Goal: Task Accomplishment & Management: Use online tool/utility

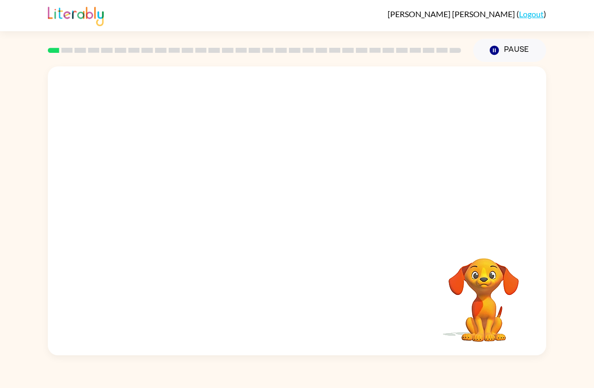
click at [395, 5] on div "[PERSON_NAME] ( Logout )" at bounding box center [297, 15] width 498 height 31
click at [262, 158] on video "Your browser must support playing .mp4 files to use Literably. Please try using…" at bounding box center [297, 151] width 498 height 171
click at [283, 225] on button "button" at bounding box center [297, 216] width 64 height 37
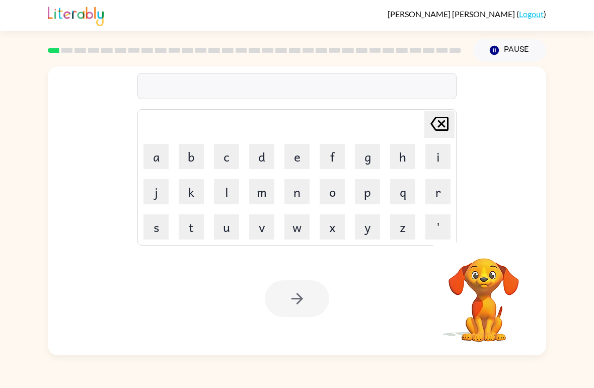
click at [193, 154] on button "b" at bounding box center [191, 156] width 25 height 25
click at [335, 192] on button "o" at bounding box center [332, 191] width 25 height 25
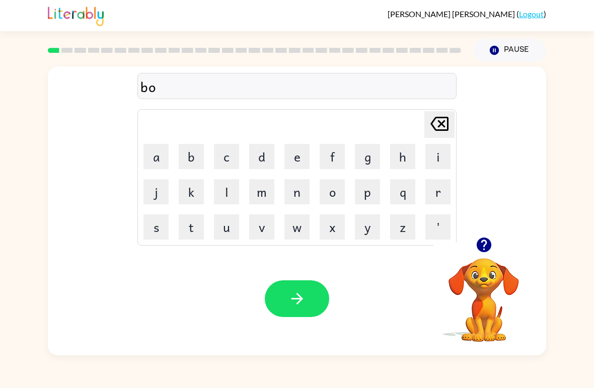
click at [441, 189] on button "r" at bounding box center [437, 191] width 25 height 25
click at [298, 156] on button "e" at bounding box center [296, 156] width 25 height 25
click at [436, 122] on icon "[PERSON_NAME] last character input" at bounding box center [439, 124] width 24 height 24
click at [265, 160] on button "d" at bounding box center [261, 156] width 25 height 25
click at [295, 153] on button "e" at bounding box center [296, 156] width 25 height 25
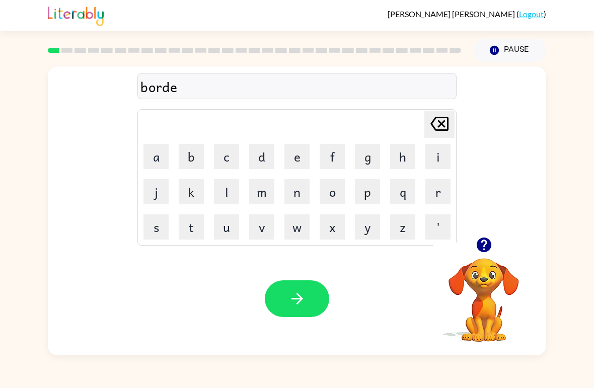
click at [438, 196] on button "r" at bounding box center [437, 191] width 25 height 25
click at [307, 294] on button "button" at bounding box center [297, 298] width 64 height 37
click at [224, 156] on button "c" at bounding box center [226, 156] width 25 height 25
click at [327, 193] on button "o" at bounding box center [332, 191] width 25 height 25
click at [226, 229] on button "u" at bounding box center [226, 226] width 25 height 25
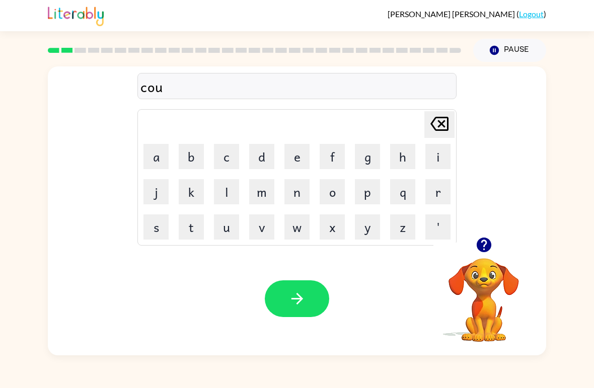
click at [293, 197] on button "n" at bounding box center [296, 191] width 25 height 25
click at [196, 221] on button "t" at bounding box center [191, 226] width 25 height 25
click at [305, 299] on icon "button" at bounding box center [297, 299] width 18 height 18
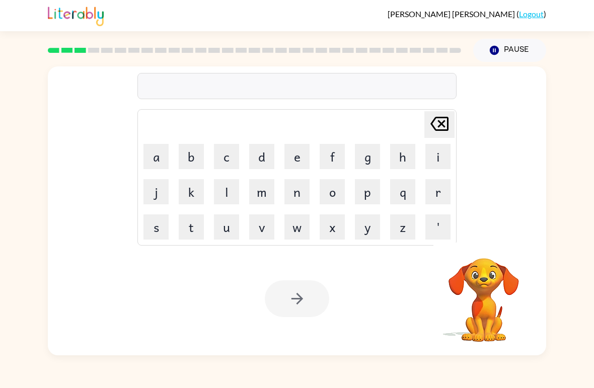
click at [232, 196] on button "l" at bounding box center [226, 191] width 25 height 25
click at [338, 195] on button "o" at bounding box center [332, 191] width 25 height 25
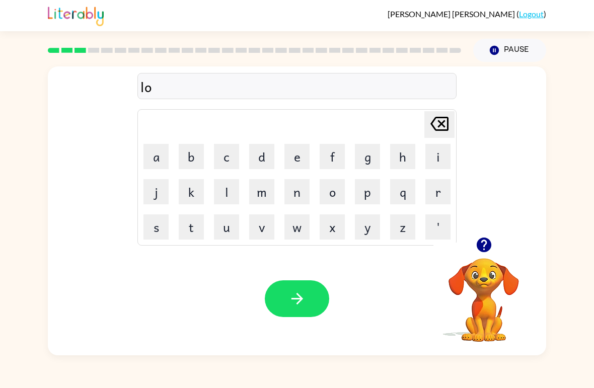
click at [233, 162] on button "c" at bounding box center [226, 156] width 25 height 25
click at [160, 154] on button "a" at bounding box center [155, 156] width 25 height 25
click at [258, 162] on button "d" at bounding box center [261, 156] width 25 height 25
click at [290, 156] on button "e" at bounding box center [296, 156] width 25 height 25
click at [309, 308] on button "button" at bounding box center [297, 298] width 64 height 37
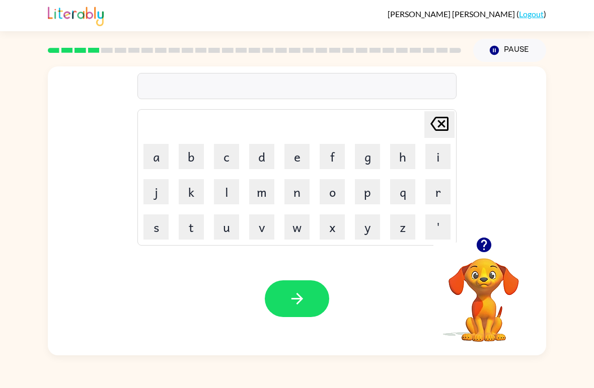
click at [193, 229] on button "t" at bounding box center [191, 226] width 25 height 25
click at [295, 230] on button "w" at bounding box center [296, 226] width 25 height 25
click at [428, 156] on button "i" at bounding box center [437, 156] width 25 height 25
click at [299, 189] on button "n" at bounding box center [296, 191] width 25 height 25
click at [309, 300] on button "button" at bounding box center [297, 298] width 64 height 37
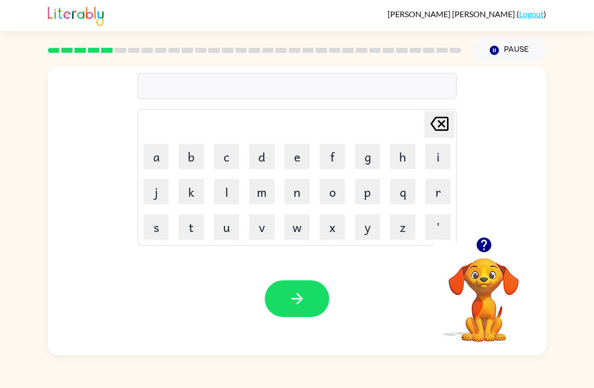
click at [297, 195] on button "n" at bounding box center [296, 191] width 25 height 25
click at [295, 159] on button "e" at bounding box center [296, 156] width 25 height 25
click at [436, 191] on button "r" at bounding box center [437, 191] width 25 height 25
click at [162, 153] on button "a" at bounding box center [155, 156] width 25 height 25
click at [436, 122] on icon "[PERSON_NAME] last character input" at bounding box center [439, 124] width 24 height 24
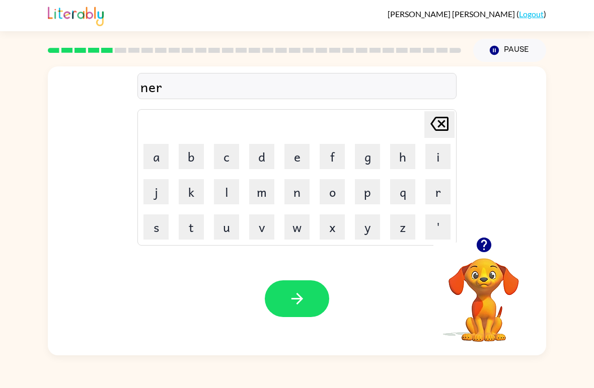
click at [231, 192] on button "l" at bounding box center [226, 191] width 25 height 25
click at [361, 229] on button "y" at bounding box center [367, 226] width 25 height 25
click at [287, 297] on button "button" at bounding box center [297, 298] width 64 height 37
click at [197, 156] on button "b" at bounding box center [191, 156] width 25 height 25
click at [301, 154] on button "e" at bounding box center [296, 156] width 25 height 25
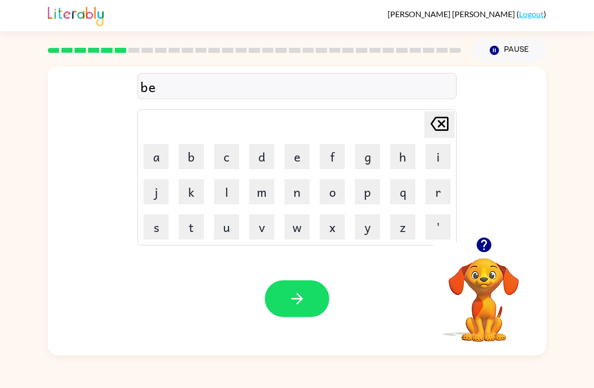
click at [401, 153] on button "h" at bounding box center [402, 156] width 25 height 25
click at [441, 155] on button "i" at bounding box center [437, 156] width 25 height 25
click at [305, 199] on button "n" at bounding box center [296, 191] width 25 height 25
click at [260, 156] on button "d" at bounding box center [261, 156] width 25 height 25
click at [300, 295] on icon "button" at bounding box center [297, 299] width 18 height 18
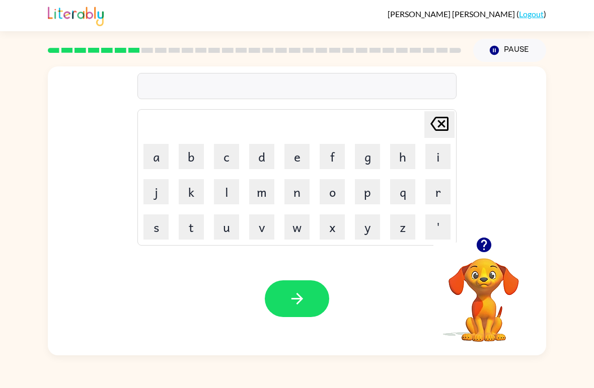
click at [191, 230] on button "t" at bounding box center [191, 226] width 25 height 25
click at [433, 192] on button "r" at bounding box center [437, 191] width 25 height 25
click at [437, 160] on button "i" at bounding box center [437, 156] width 25 height 25
click at [231, 158] on button "c" at bounding box center [226, 156] width 25 height 25
click at [226, 188] on button "l" at bounding box center [226, 191] width 25 height 25
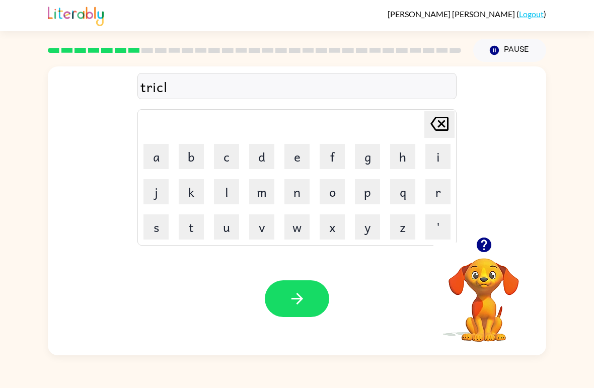
click at [164, 157] on button "a" at bounding box center [155, 156] width 25 height 25
click at [436, 125] on icon "[PERSON_NAME] last character input" at bounding box center [439, 124] width 24 height 24
click at [293, 154] on button "e" at bounding box center [296, 156] width 25 height 25
click at [298, 293] on icon "button" at bounding box center [297, 299] width 18 height 18
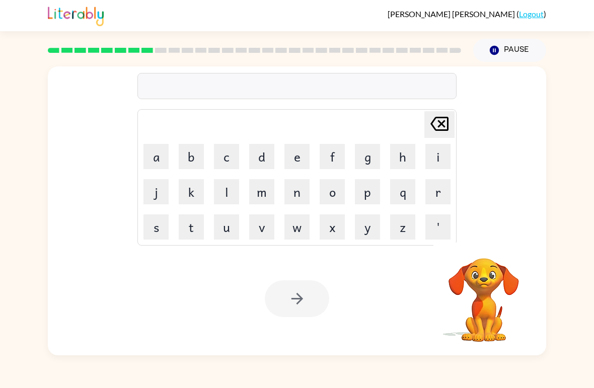
click at [270, 189] on button "m" at bounding box center [261, 191] width 25 height 25
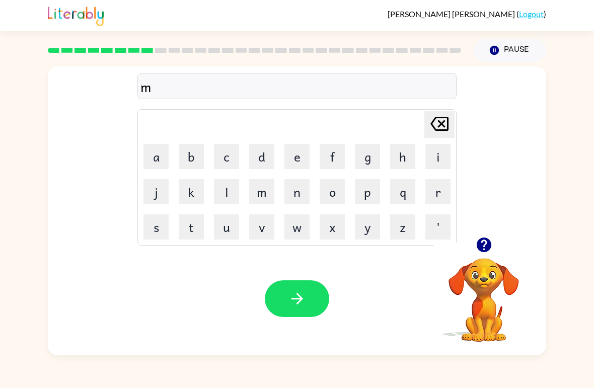
click at [436, 159] on button "i" at bounding box center [437, 156] width 25 height 25
click at [435, 192] on button "r" at bounding box center [437, 191] width 25 height 25
click at [439, 166] on button "i" at bounding box center [437, 156] width 25 height 25
click at [224, 163] on button "c" at bounding box center [226, 156] width 25 height 25
click at [158, 158] on button "a" at bounding box center [155, 156] width 25 height 25
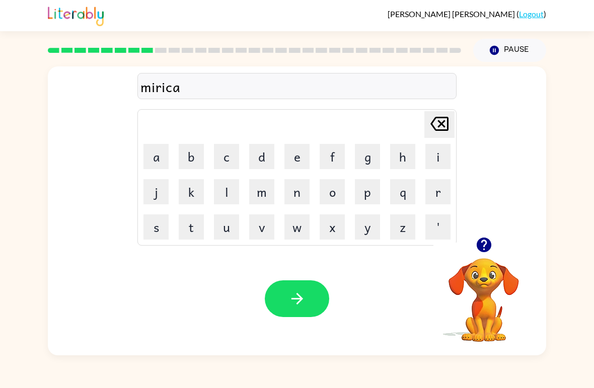
click at [438, 192] on button "r" at bounding box center [437, 191] width 25 height 25
click at [433, 123] on icon "[PERSON_NAME] last character input" at bounding box center [439, 124] width 24 height 24
click at [229, 190] on button "l" at bounding box center [226, 191] width 25 height 25
click at [312, 302] on button "button" at bounding box center [297, 298] width 64 height 37
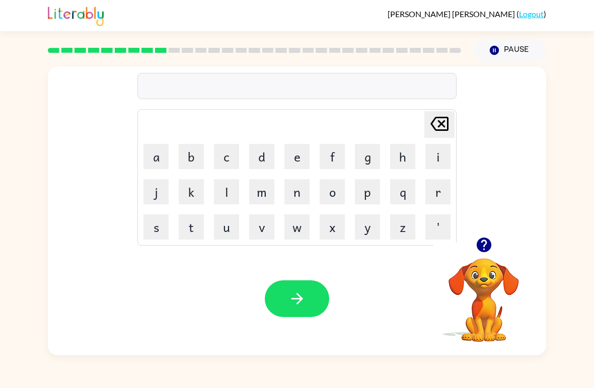
click at [307, 189] on button "n" at bounding box center [296, 191] width 25 height 25
click at [434, 156] on button "i" at bounding box center [437, 156] width 25 height 25
click at [261, 196] on button "m" at bounding box center [261, 191] width 25 height 25
click at [198, 158] on button "b" at bounding box center [191, 156] width 25 height 25
click at [220, 227] on button "u" at bounding box center [226, 226] width 25 height 25
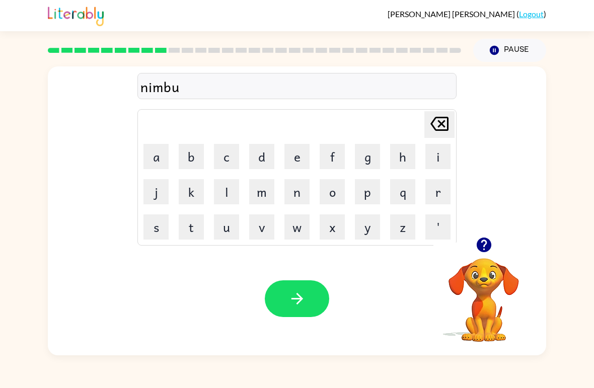
click at [231, 187] on button "l" at bounding box center [226, 191] width 25 height 25
click at [296, 296] on icon "button" at bounding box center [297, 299] width 18 height 18
click at [230, 222] on button "u" at bounding box center [226, 226] width 25 height 25
click at [294, 196] on button "n" at bounding box center [296, 191] width 25 height 25
click at [330, 154] on button "f" at bounding box center [332, 156] width 25 height 25
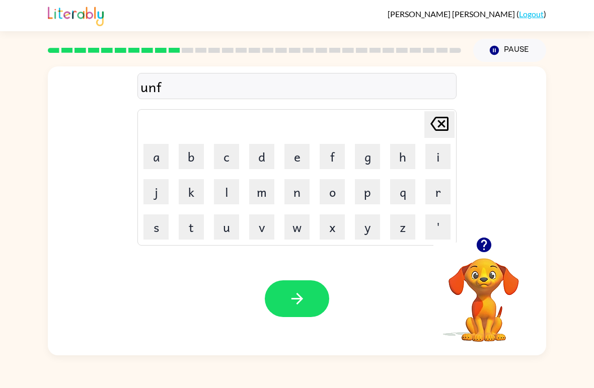
click at [331, 188] on button "o" at bounding box center [332, 191] width 25 height 25
click at [226, 193] on button "l" at bounding box center [226, 191] width 25 height 25
click at [260, 156] on button "d" at bounding box center [261, 156] width 25 height 25
click at [296, 300] on icon "button" at bounding box center [297, 299] width 18 height 18
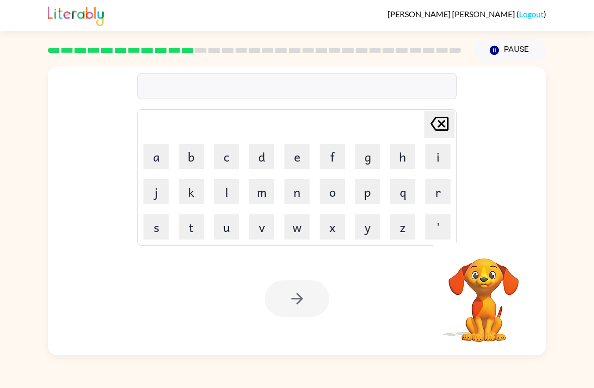
click at [266, 228] on button "v" at bounding box center [261, 226] width 25 height 25
click at [330, 192] on button "o" at bounding box center [332, 191] width 25 height 25
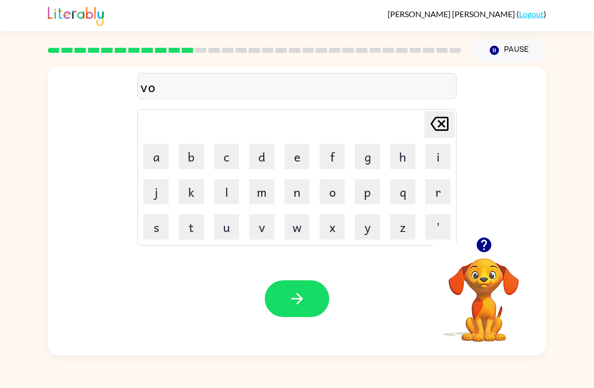
click at [192, 224] on button "t" at bounding box center [191, 226] width 25 height 25
click at [289, 156] on button "e" at bounding box center [296, 156] width 25 height 25
click at [314, 308] on button "button" at bounding box center [297, 298] width 64 height 37
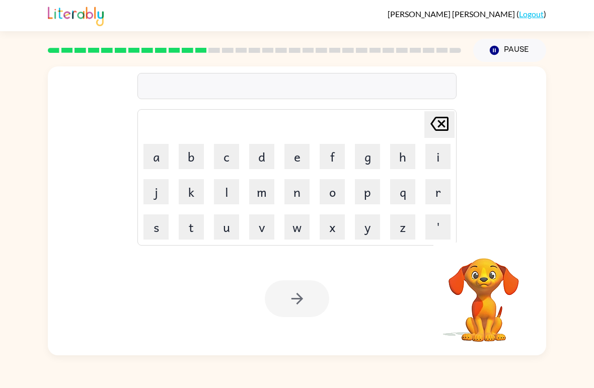
click at [196, 156] on button "b" at bounding box center [191, 156] width 25 height 25
click at [294, 161] on button "e" at bounding box center [296, 156] width 25 height 25
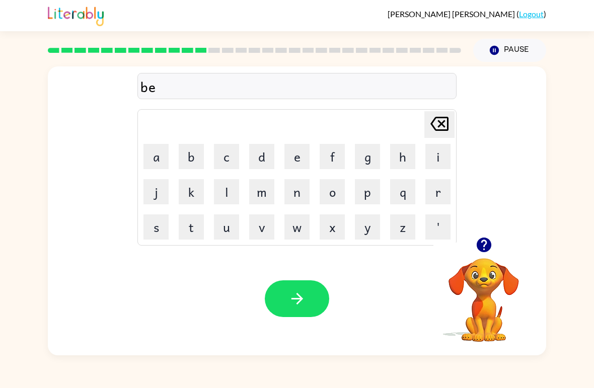
click at [263, 155] on button "d" at bounding box center [261, 156] width 25 height 25
click at [194, 232] on button "t" at bounding box center [191, 226] width 25 height 25
click at [436, 155] on button "i" at bounding box center [437, 156] width 25 height 25
click at [270, 198] on button "m" at bounding box center [261, 191] width 25 height 25
click at [292, 158] on button "e" at bounding box center [296, 156] width 25 height 25
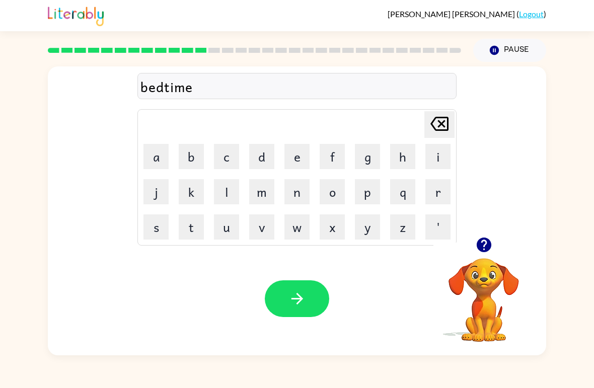
click at [308, 296] on button "button" at bounding box center [297, 298] width 64 height 37
click at [336, 158] on button "f" at bounding box center [332, 156] width 25 height 25
click at [435, 157] on button "i" at bounding box center [437, 156] width 25 height 25
click at [262, 155] on button "d" at bounding box center [261, 156] width 25 height 25
click at [299, 194] on button "n" at bounding box center [296, 191] width 25 height 25
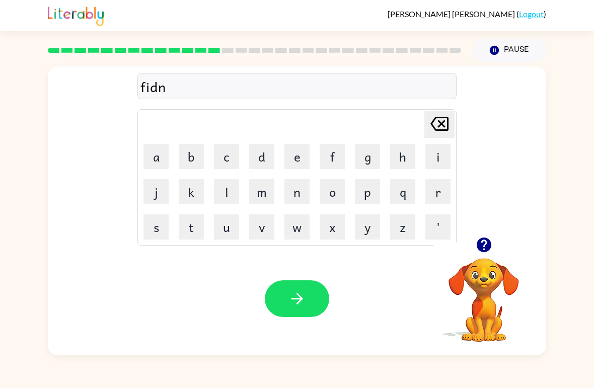
click at [305, 156] on button "e" at bounding box center [296, 156] width 25 height 25
click at [165, 229] on button "s" at bounding box center [155, 226] width 25 height 25
click at [158, 227] on button "s" at bounding box center [155, 226] width 25 height 25
click at [292, 297] on icon "button" at bounding box center [297, 299] width 18 height 18
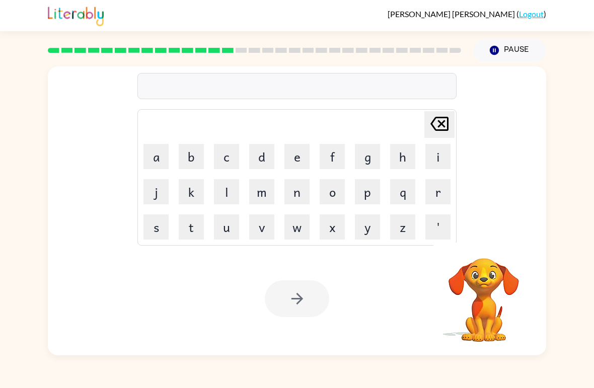
click at [260, 155] on button "d" at bounding box center [261, 156] width 25 height 25
click at [293, 156] on button "e" at bounding box center [296, 156] width 25 height 25
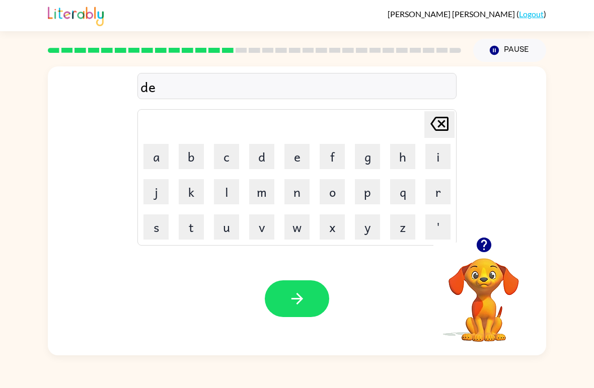
click at [229, 194] on button "l" at bounding box center [226, 191] width 25 height 25
click at [158, 169] on button "a" at bounding box center [155, 156] width 25 height 25
click at [367, 232] on button "y" at bounding box center [367, 226] width 25 height 25
click at [288, 302] on icon "button" at bounding box center [297, 299] width 18 height 18
click at [197, 227] on button "t" at bounding box center [191, 226] width 25 height 25
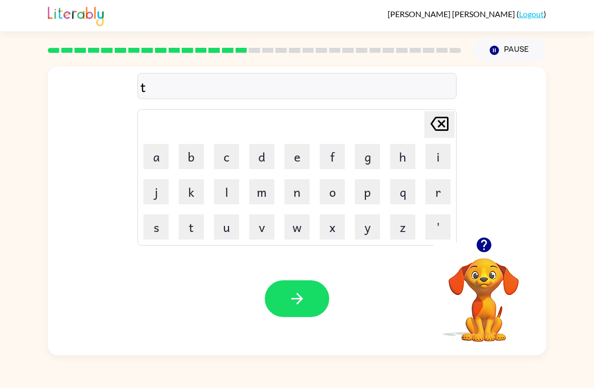
click at [294, 155] on button "e" at bounding box center [296, 156] width 25 height 25
click at [438, 193] on button "r" at bounding box center [437, 191] width 25 height 25
click at [269, 188] on button "m" at bounding box center [261, 191] width 25 height 25
click at [305, 306] on icon "button" at bounding box center [297, 299] width 18 height 18
click at [158, 222] on button "s" at bounding box center [155, 226] width 25 height 25
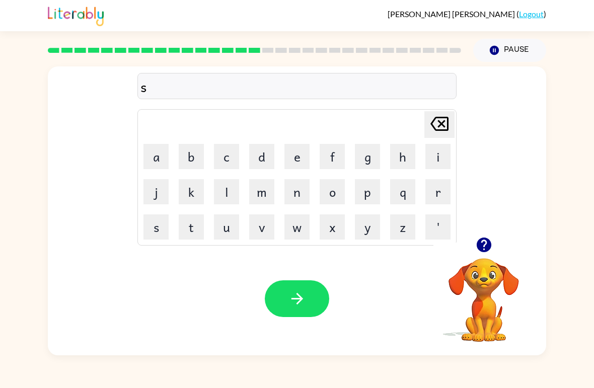
click at [296, 155] on button "e" at bounding box center [296, 156] width 25 height 25
click at [192, 227] on button "t" at bounding box center [191, 226] width 25 height 25
click at [304, 290] on icon "button" at bounding box center [297, 299] width 18 height 18
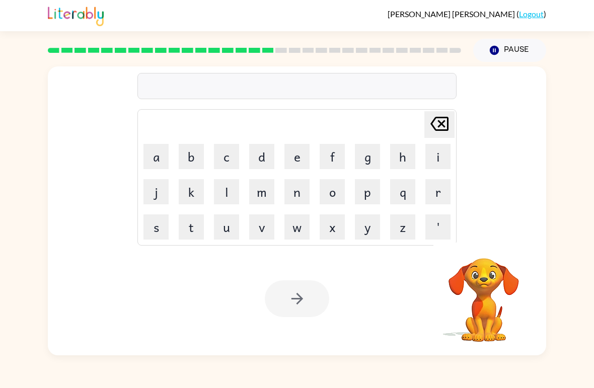
click at [197, 157] on button "b" at bounding box center [191, 156] width 25 height 25
click at [436, 196] on button "r" at bounding box center [437, 191] width 25 height 25
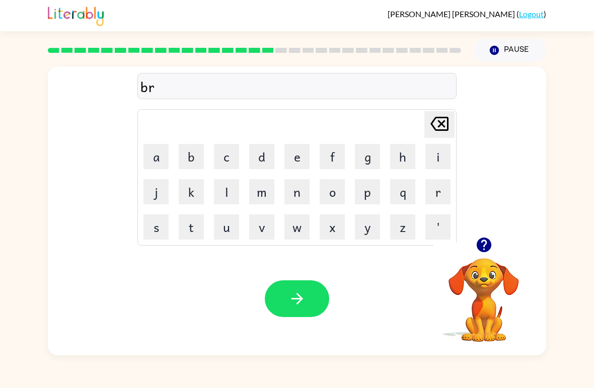
click at [434, 157] on button "i" at bounding box center [437, 156] width 25 height 25
click at [259, 192] on button "m" at bounding box center [261, 191] width 25 height 25
click at [435, 155] on button "i" at bounding box center [437, 156] width 25 height 25
click at [296, 195] on button "n" at bounding box center [296, 191] width 25 height 25
click at [370, 162] on button "g" at bounding box center [367, 156] width 25 height 25
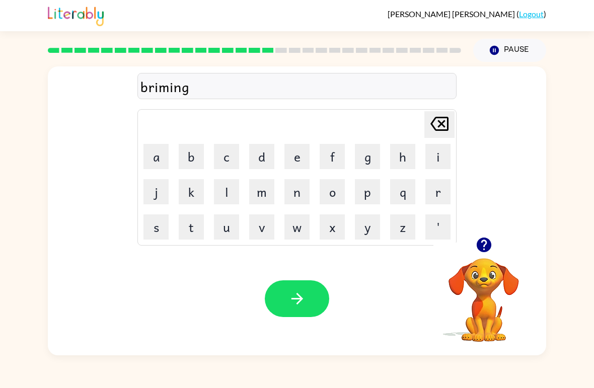
click at [293, 296] on icon "button" at bounding box center [297, 299] width 18 height 18
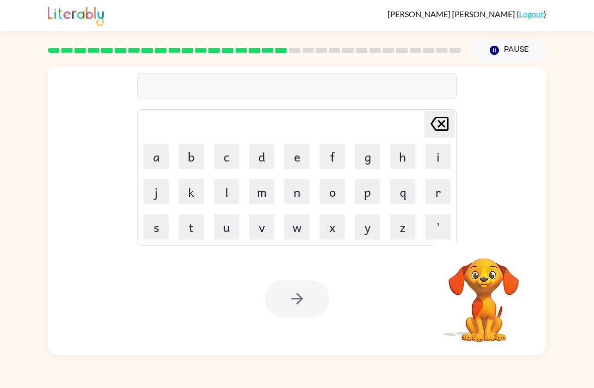
click at [366, 197] on button "p" at bounding box center [367, 191] width 25 height 25
click at [230, 192] on button "l" at bounding box center [226, 191] width 25 height 25
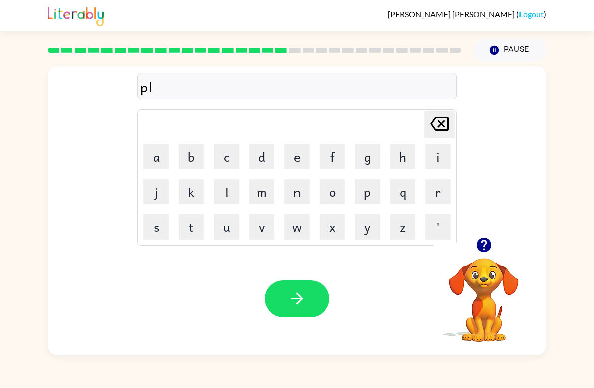
click at [159, 155] on button "a" at bounding box center [155, 156] width 25 height 25
click at [153, 230] on button "s" at bounding box center [155, 226] width 25 height 25
click at [195, 227] on button "t" at bounding box center [191, 226] width 25 height 25
click at [436, 159] on button "i" at bounding box center [437, 156] width 25 height 25
click at [225, 157] on button "c" at bounding box center [226, 156] width 25 height 25
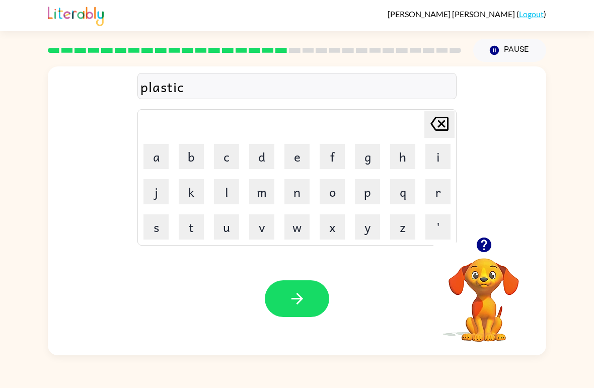
click at [302, 301] on icon "button" at bounding box center [297, 299] width 18 height 18
click at [258, 164] on button "d" at bounding box center [261, 156] width 25 height 25
click at [431, 157] on button "i" at bounding box center [437, 156] width 25 height 25
click at [157, 224] on button "s" at bounding box center [155, 226] width 25 height 25
click at [374, 197] on button "p" at bounding box center [367, 191] width 25 height 25
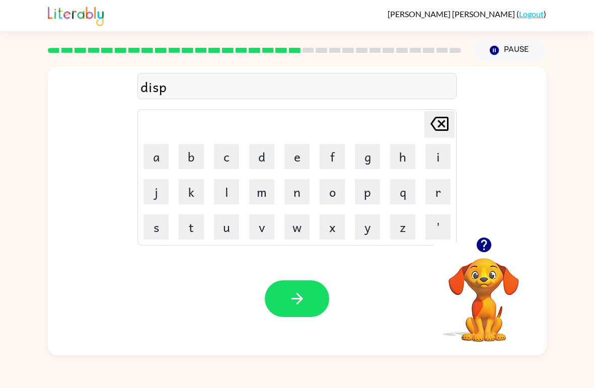
click at [224, 195] on button "l" at bounding box center [226, 191] width 25 height 25
click at [157, 160] on button "a" at bounding box center [155, 156] width 25 height 25
click at [443, 130] on icon at bounding box center [439, 124] width 18 height 14
click at [293, 163] on button "e" at bounding box center [296, 156] width 25 height 25
click at [366, 223] on button "y" at bounding box center [367, 226] width 25 height 25
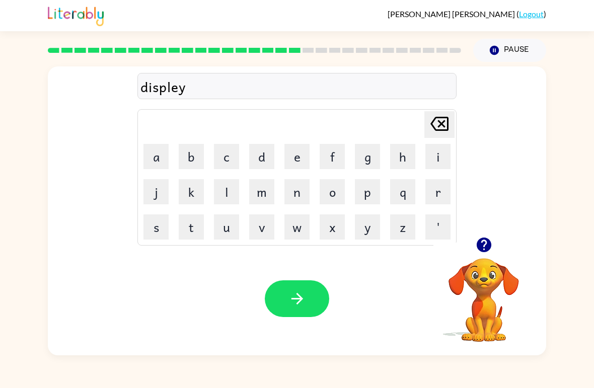
click at [298, 285] on button "button" at bounding box center [297, 298] width 64 height 37
click at [260, 159] on button "d" at bounding box center [261, 156] width 25 height 25
click at [337, 191] on button "o" at bounding box center [332, 191] width 25 height 25
click at [164, 225] on button "s" at bounding box center [155, 226] width 25 height 25
click at [197, 222] on button "t" at bounding box center [191, 226] width 25 height 25
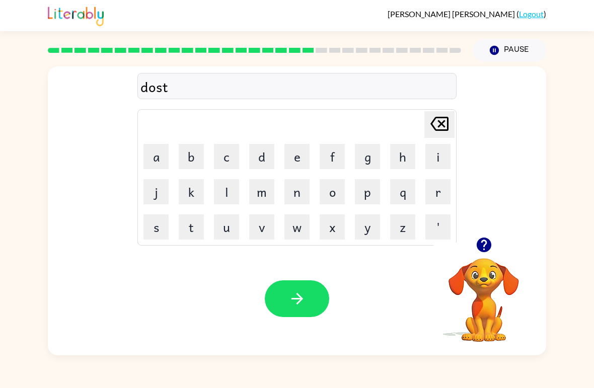
click at [492, 283] on video "Your browser must support playing .mp4 files to use Literably. Please try using…" at bounding box center [483, 293] width 101 height 101
click at [439, 156] on button "i" at bounding box center [437, 156] width 25 height 25
click at [193, 229] on button "t" at bounding box center [191, 226] width 25 height 25
click at [308, 300] on button "button" at bounding box center [297, 298] width 64 height 37
click at [161, 226] on button "s" at bounding box center [155, 226] width 25 height 25
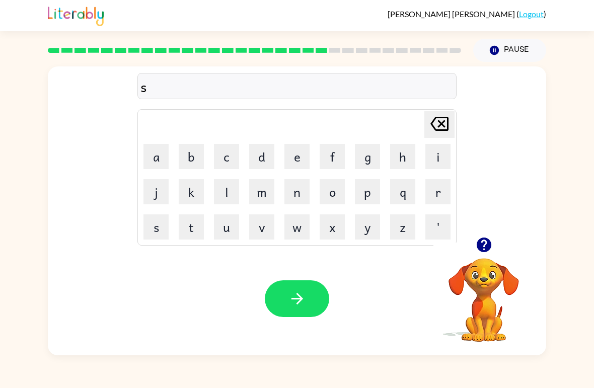
click at [298, 160] on button "e" at bounding box center [296, 156] width 25 height 25
click at [302, 197] on button "n" at bounding box center [296, 191] width 25 height 25
click at [197, 230] on button "t" at bounding box center [191, 226] width 25 height 25
click at [297, 154] on button "e" at bounding box center [296, 156] width 25 height 25
click at [365, 193] on button "p" at bounding box center [367, 191] width 25 height 25
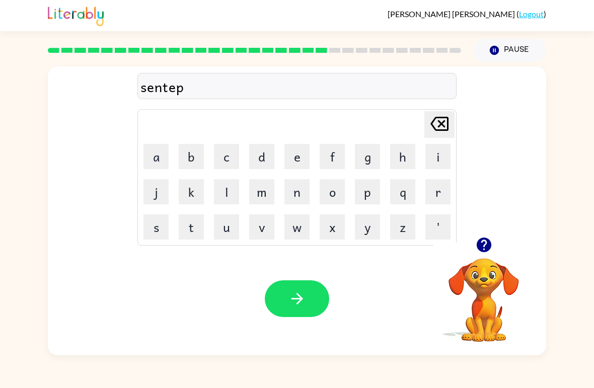
click at [299, 159] on button "e" at bounding box center [296, 156] width 25 height 25
click at [153, 164] on button "a" at bounding box center [155, 156] width 25 height 25
click at [302, 300] on icon "button" at bounding box center [297, 299] width 18 height 18
click at [439, 189] on button "r" at bounding box center [437, 191] width 25 height 25
click at [155, 162] on button "a" at bounding box center [155, 156] width 25 height 25
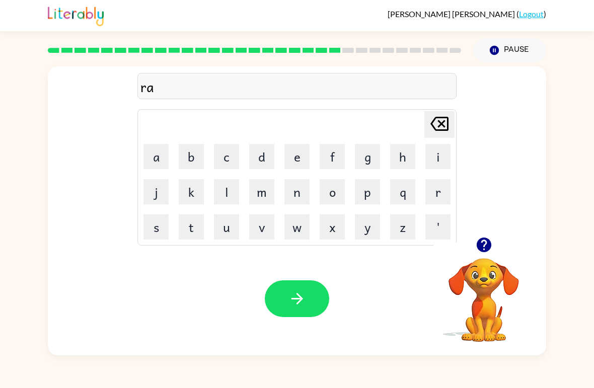
click at [442, 154] on button "i" at bounding box center [437, 156] width 25 height 25
click at [302, 193] on button "n" at bounding box center [296, 191] width 25 height 25
click at [215, 162] on button "c" at bounding box center [226, 156] width 25 height 25
click at [441, 120] on icon "[PERSON_NAME] last character input" at bounding box center [439, 124] width 24 height 24
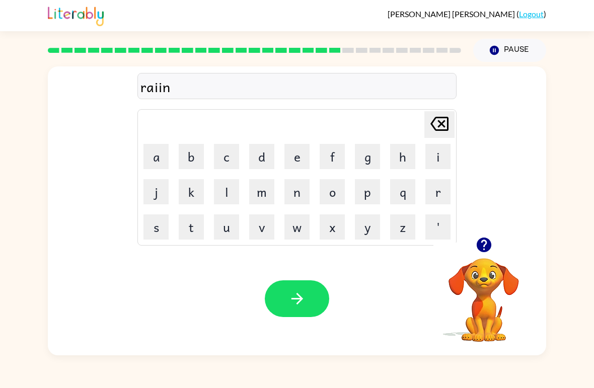
click at [441, 120] on icon "[PERSON_NAME] last character input" at bounding box center [439, 124] width 24 height 24
click at [443, 127] on icon at bounding box center [439, 124] width 18 height 14
click at [291, 192] on button "n" at bounding box center [296, 191] width 25 height 25
click at [227, 166] on button "c" at bounding box center [226, 156] width 25 height 25
click at [333, 197] on button "o" at bounding box center [332, 191] width 25 height 25
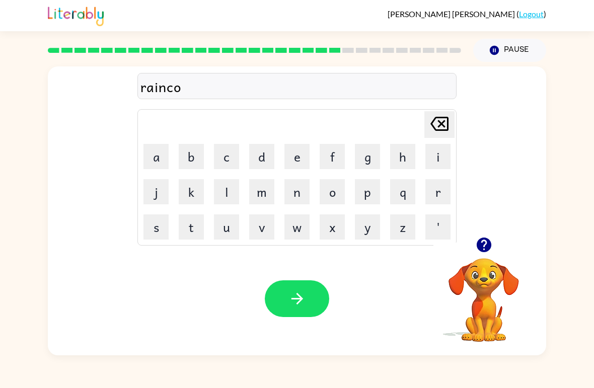
click at [228, 229] on button "u" at bounding box center [226, 226] width 25 height 25
click at [271, 151] on button "d" at bounding box center [261, 156] width 25 height 25
click at [315, 298] on button "button" at bounding box center [297, 298] width 64 height 37
click at [264, 195] on button "m" at bounding box center [261, 191] width 25 height 25
click at [164, 153] on button "a" at bounding box center [155, 156] width 25 height 25
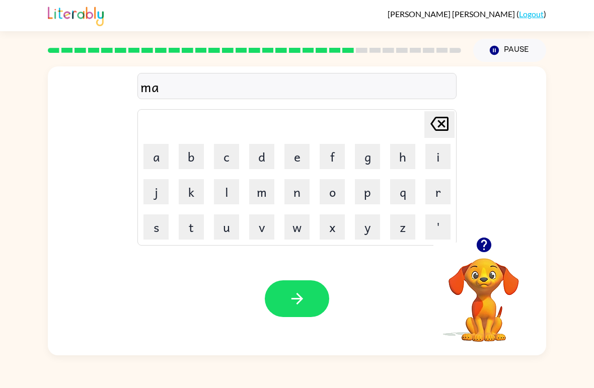
click at [439, 194] on button "r" at bounding box center [437, 191] width 25 height 25
click at [230, 158] on button "c" at bounding box center [226, 156] width 25 height 25
click at [302, 157] on button "e" at bounding box center [296, 156] width 25 height 25
click at [439, 195] on button "r" at bounding box center [437, 191] width 25 height 25
click at [300, 293] on icon "button" at bounding box center [297, 299] width 18 height 18
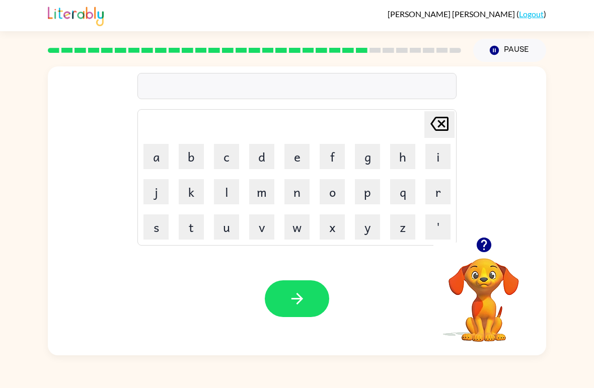
click at [162, 155] on button "a" at bounding box center [155, 156] width 25 height 25
click at [265, 221] on button "v" at bounding box center [261, 226] width 25 height 25
click at [440, 119] on icon at bounding box center [439, 124] width 18 height 14
click at [260, 160] on button "d" at bounding box center [261, 156] width 25 height 25
click at [258, 226] on button "v" at bounding box center [261, 226] width 25 height 25
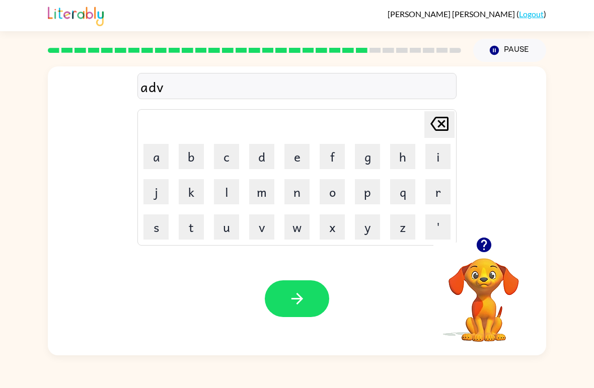
click at [162, 151] on button "a" at bounding box center [155, 156] width 25 height 25
click at [303, 194] on button "n" at bounding box center [296, 191] width 25 height 25
click at [224, 165] on button "c" at bounding box center [226, 156] width 25 height 25
click at [431, 162] on button "i" at bounding box center [437, 156] width 25 height 25
click at [304, 193] on button "n" at bounding box center [296, 191] width 25 height 25
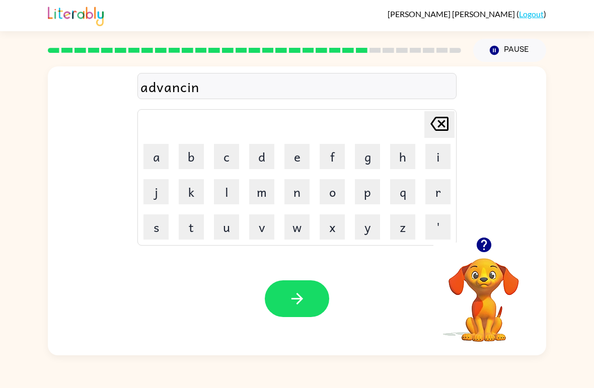
click at [358, 162] on button "g" at bounding box center [367, 156] width 25 height 25
click at [304, 300] on icon "button" at bounding box center [297, 299] width 18 height 18
click at [370, 150] on button "g" at bounding box center [367, 156] width 25 height 25
click at [230, 227] on button "u" at bounding box center [226, 226] width 25 height 25
click at [200, 152] on button "b" at bounding box center [191, 156] width 25 height 25
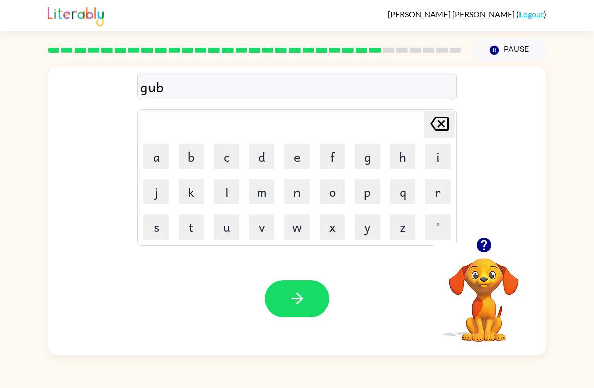
click at [231, 190] on button "l" at bounding box center [226, 191] width 25 height 25
click at [444, 148] on button "i" at bounding box center [437, 156] width 25 height 25
click at [295, 191] on button "n" at bounding box center [296, 191] width 25 height 25
click at [314, 300] on button "button" at bounding box center [297, 298] width 64 height 37
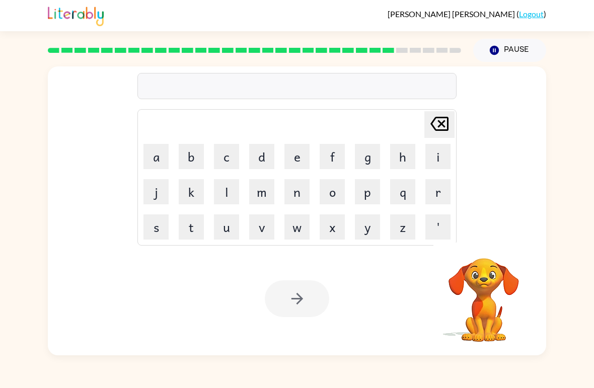
click at [373, 159] on button "g" at bounding box center [367, 156] width 25 height 25
click at [342, 193] on button "o" at bounding box center [332, 191] width 25 height 25
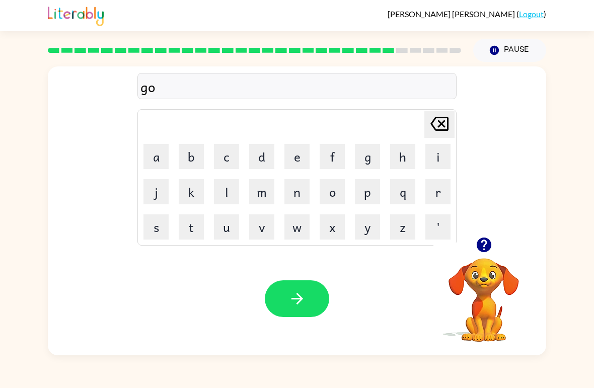
click at [263, 225] on button "v" at bounding box center [261, 226] width 25 height 25
click at [297, 156] on button "e" at bounding box center [296, 156] width 25 height 25
click at [437, 188] on button "r" at bounding box center [437, 191] width 25 height 25
click at [260, 193] on button "m" at bounding box center [261, 191] width 25 height 25
click at [433, 155] on button "i" at bounding box center [437, 156] width 25 height 25
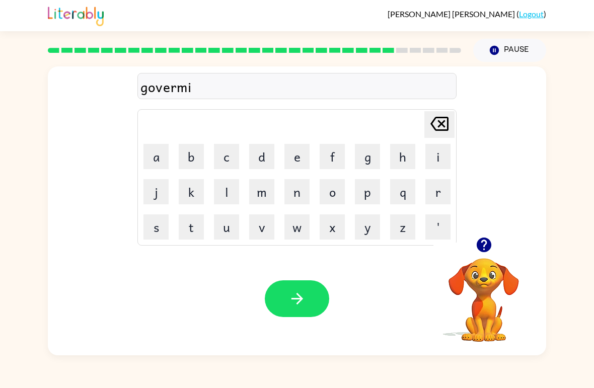
click at [293, 189] on button "n" at bounding box center [296, 191] width 25 height 25
click at [193, 217] on button "t" at bounding box center [191, 226] width 25 height 25
click at [302, 310] on button "button" at bounding box center [297, 298] width 64 height 37
click at [157, 224] on button "s" at bounding box center [155, 226] width 25 height 25
click at [193, 224] on button "t" at bounding box center [191, 226] width 25 height 25
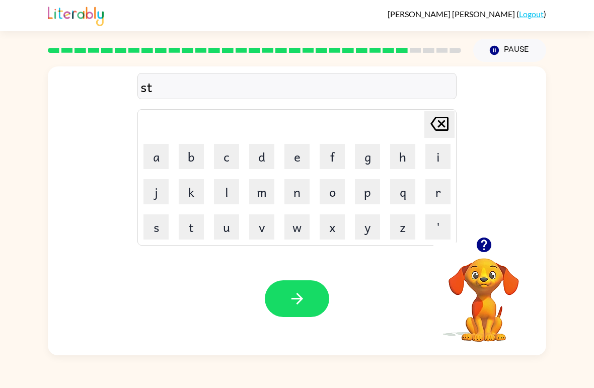
click at [436, 190] on button "r" at bounding box center [437, 191] width 25 height 25
click at [159, 157] on button "a" at bounding box center [155, 156] width 25 height 25
click at [432, 156] on button "i" at bounding box center [437, 156] width 25 height 25
click at [299, 194] on button "n" at bounding box center [296, 191] width 25 height 25
click at [301, 296] on icon "button" at bounding box center [297, 299] width 18 height 18
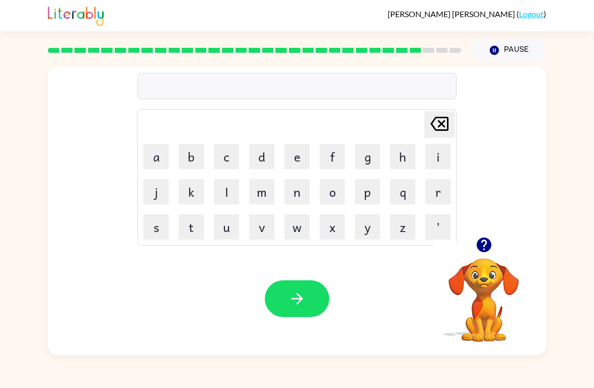
click at [161, 226] on button "s" at bounding box center [155, 226] width 25 height 25
click at [396, 158] on button "h" at bounding box center [402, 156] width 25 height 25
click at [158, 158] on button "a" at bounding box center [155, 156] width 25 height 25
click at [373, 199] on button "p" at bounding box center [367, 191] width 25 height 25
click at [294, 154] on button "e" at bounding box center [296, 156] width 25 height 25
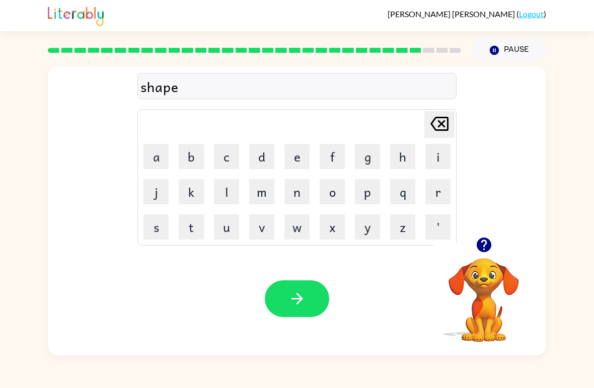
click at [303, 303] on icon "button" at bounding box center [297, 299] width 18 height 18
click at [298, 156] on button "e" at bounding box center [296, 156] width 25 height 25
click at [330, 236] on button "x" at bounding box center [332, 226] width 25 height 25
click at [297, 158] on button "e" at bounding box center [296, 156] width 25 height 25
click at [221, 194] on button "l" at bounding box center [226, 191] width 25 height 25
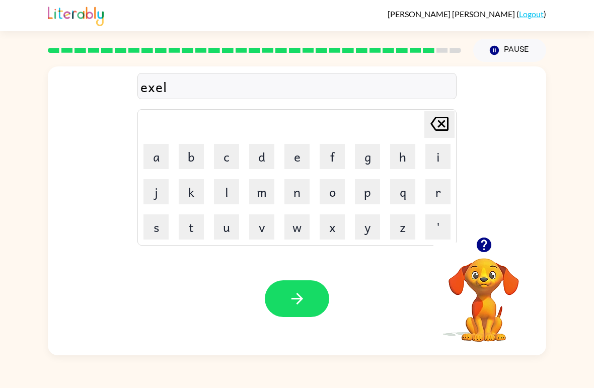
click at [296, 157] on button "e" at bounding box center [296, 156] width 25 height 25
click at [295, 192] on button "n" at bounding box center [296, 191] width 25 height 25
click at [196, 231] on button "t" at bounding box center [191, 226] width 25 height 25
click at [309, 301] on button "button" at bounding box center [297, 298] width 64 height 37
click at [306, 303] on div at bounding box center [297, 298] width 64 height 37
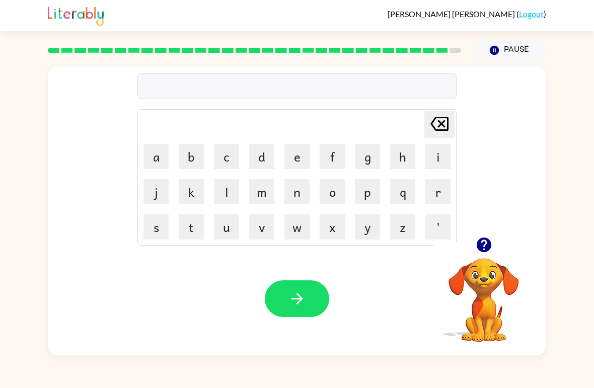
click at [372, 223] on button "y" at bounding box center [367, 226] width 25 height 25
click at [435, 192] on button "r" at bounding box center [437, 191] width 25 height 25
click at [168, 155] on button "a" at bounding box center [155, 156] width 25 height 25
click at [436, 122] on icon "[PERSON_NAME] last character input" at bounding box center [439, 124] width 24 height 24
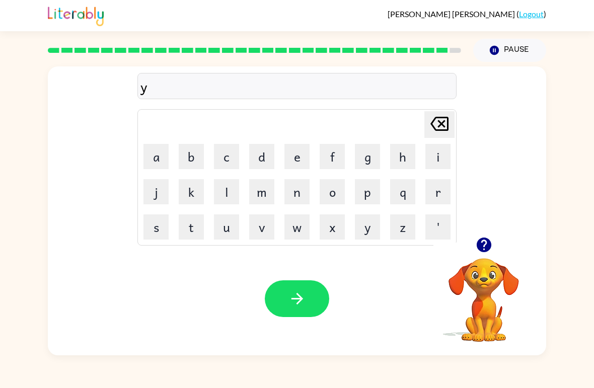
click at [431, 130] on icon "[PERSON_NAME] last character input" at bounding box center [439, 124] width 24 height 24
click at [222, 200] on button "l" at bounding box center [226, 191] width 25 height 25
click at [231, 200] on button "l" at bounding box center [226, 191] width 25 height 25
click at [150, 151] on button "a" at bounding box center [155, 156] width 25 height 25
click at [442, 123] on icon at bounding box center [439, 124] width 18 height 14
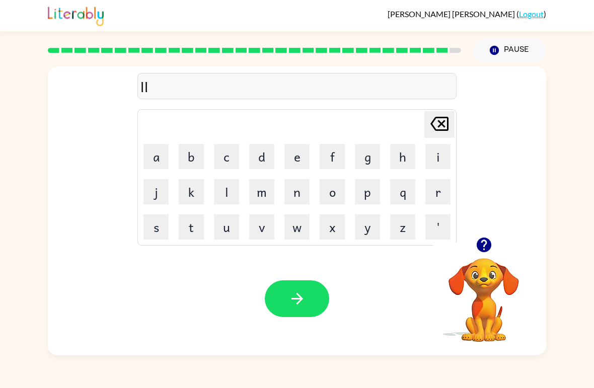
click at [158, 151] on button "a" at bounding box center [155, 156] width 25 height 25
click at [294, 226] on button "w" at bounding box center [296, 226] width 25 height 25
click at [191, 160] on button "b" at bounding box center [191, 156] width 25 height 25
click at [438, 193] on button "r" at bounding box center [437, 191] width 25 height 25
click at [156, 160] on button "a" at bounding box center [155, 156] width 25 height 25
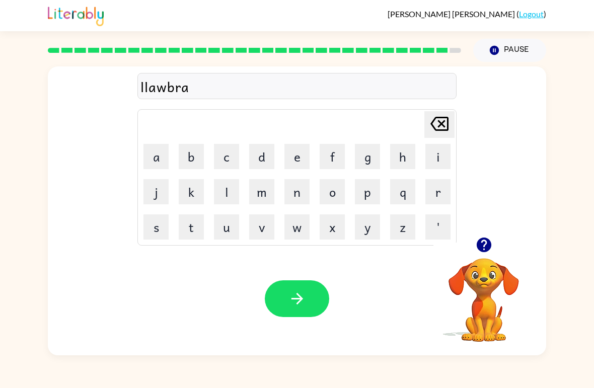
click at [192, 189] on button "k" at bounding box center [191, 191] width 25 height 25
click at [296, 157] on button "e" at bounding box center [296, 156] width 25 height 25
click at [437, 196] on button "r" at bounding box center [437, 191] width 25 height 25
click at [306, 287] on button "button" at bounding box center [297, 298] width 64 height 37
